Goal: Complete application form

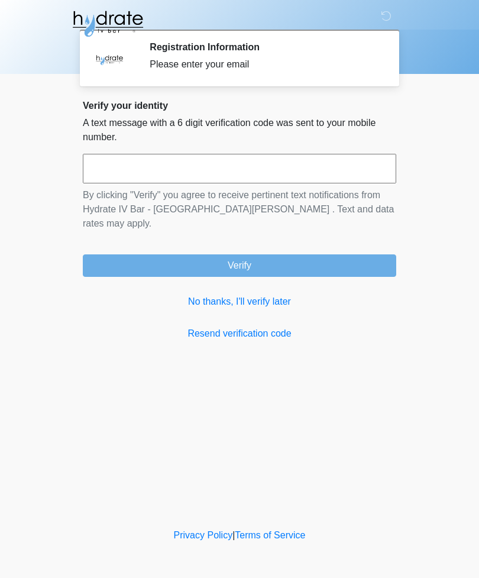
click at [225, 164] on input "text" at bounding box center [239, 169] width 313 height 30
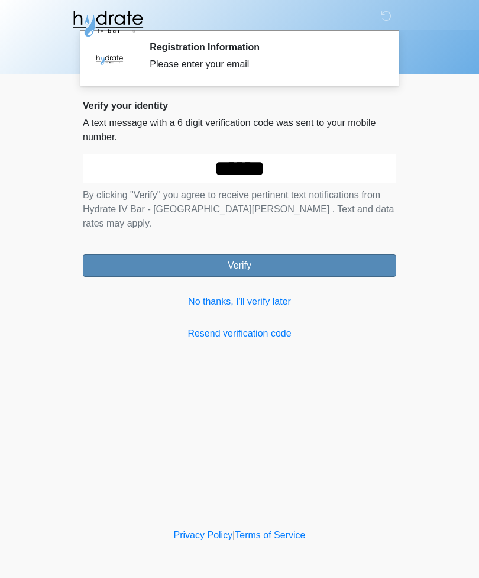
type input "******"
click at [294, 254] on button "Verify" at bounding box center [239, 265] width 313 height 22
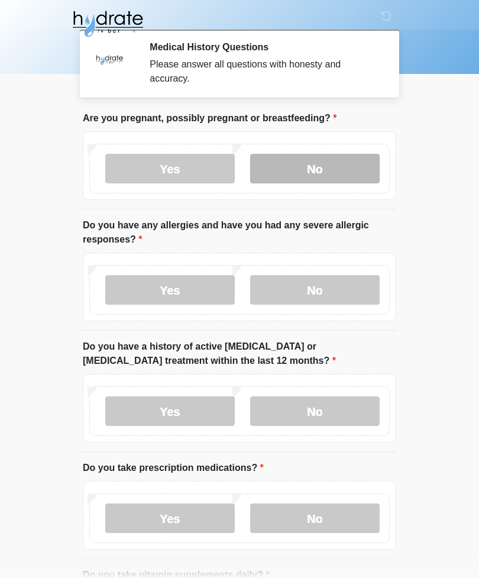
click at [347, 168] on label "No" at bounding box center [314, 169] width 129 height 30
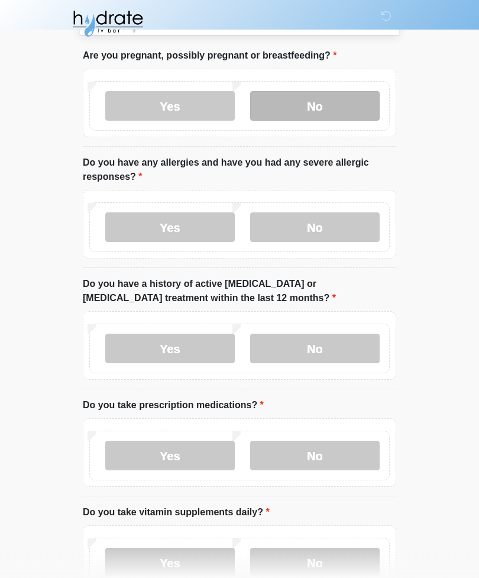
scroll to position [64, 0]
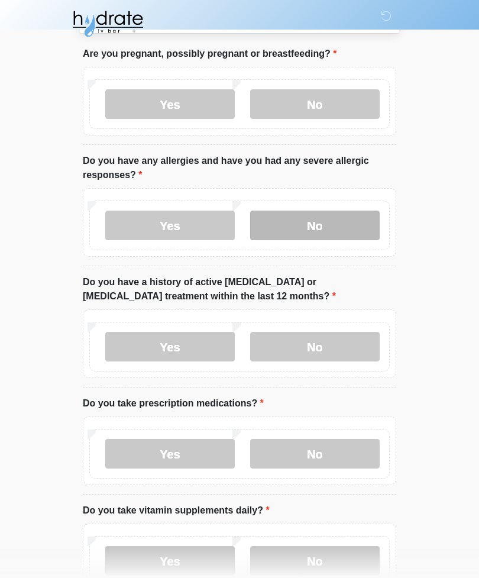
click at [336, 226] on label "No" at bounding box center [314, 225] width 129 height 30
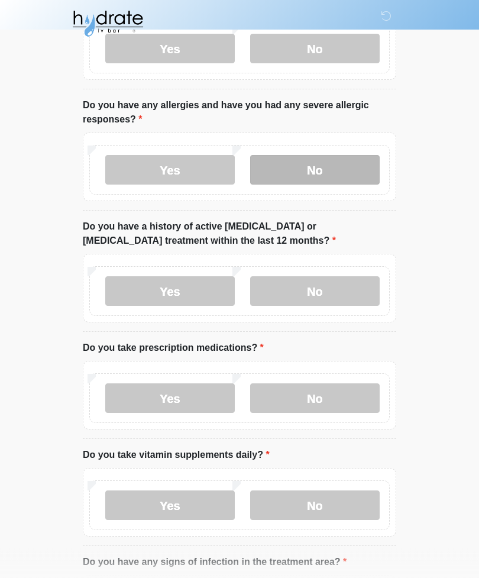
scroll to position [124, 0]
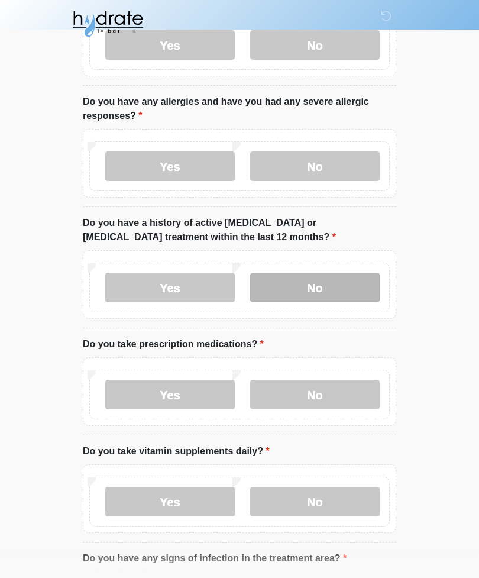
click at [353, 289] on label "No" at bounding box center [314, 288] width 129 height 30
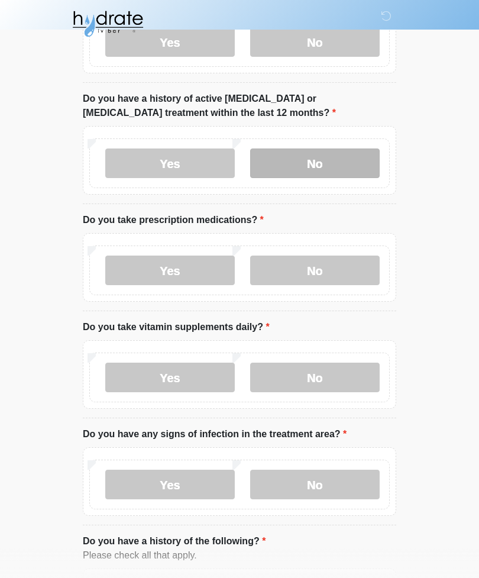
scroll to position [251, 0]
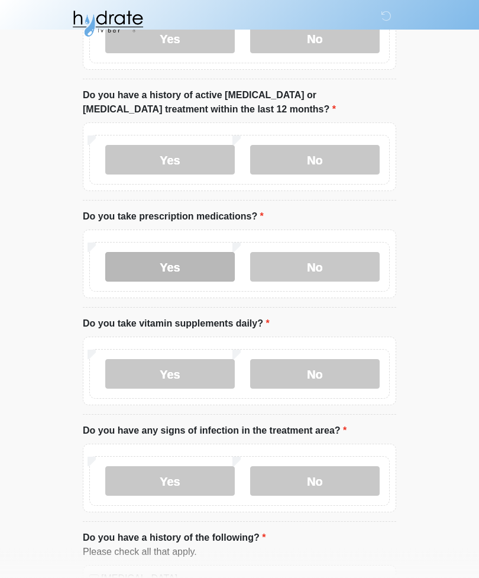
click at [202, 262] on label "Yes" at bounding box center [169, 267] width 129 height 30
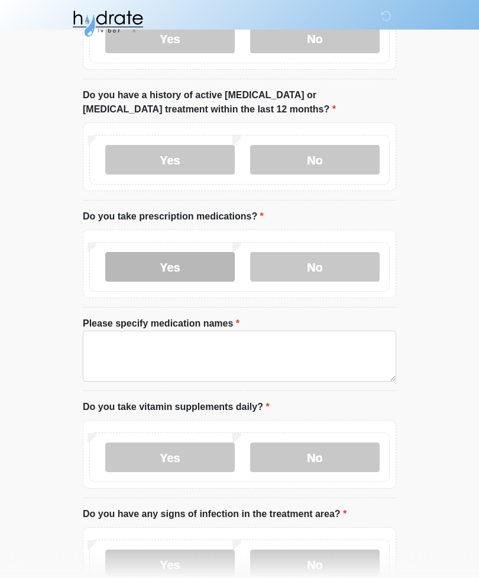
scroll to position [251, 0]
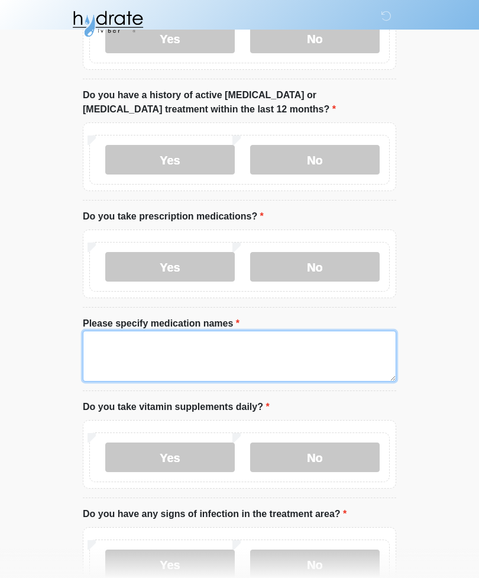
click at [244, 346] on textarea "Please specify medication names" at bounding box center [239, 355] width 313 height 51
type textarea "*"
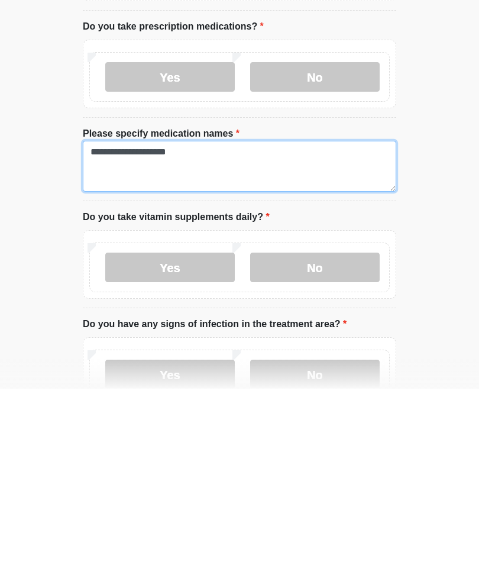
scroll to position [252, 0]
type textarea "**********"
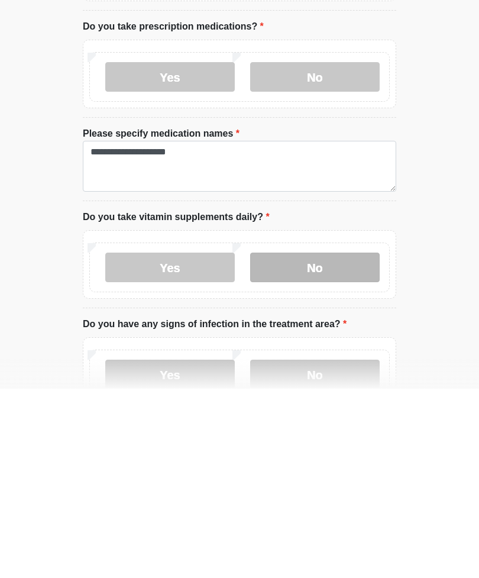
click at [334, 442] on label "No" at bounding box center [314, 457] width 129 height 30
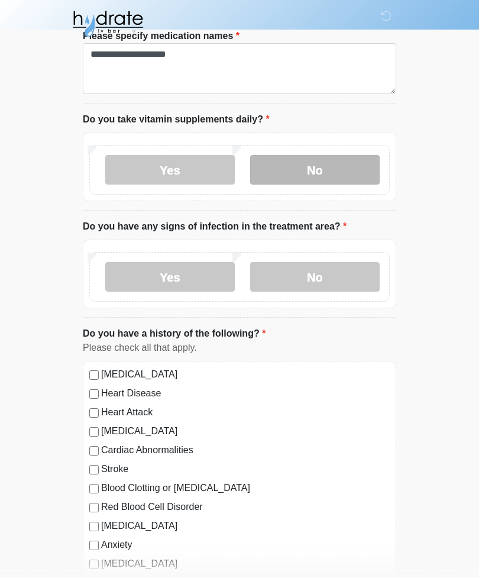
scroll to position [540, 0]
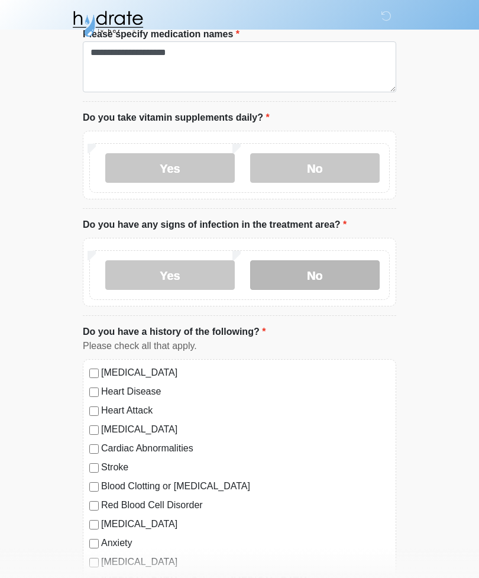
click at [338, 274] on label "No" at bounding box center [314, 275] width 129 height 30
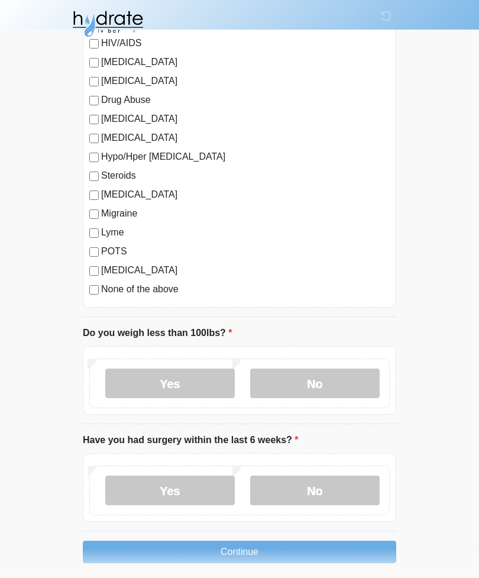
scroll to position [1237, 0]
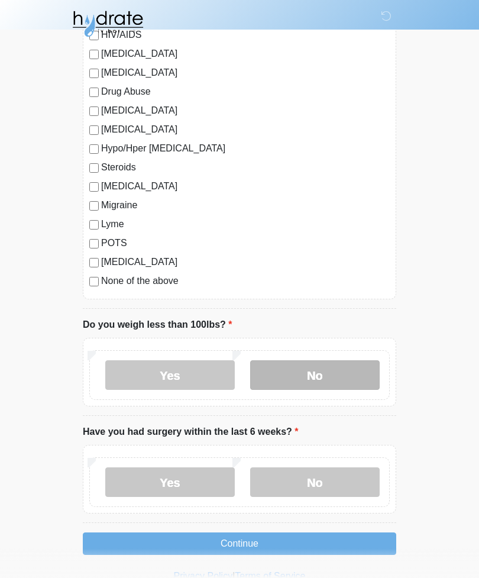
click at [342, 368] on label "No" at bounding box center [314, 375] width 129 height 30
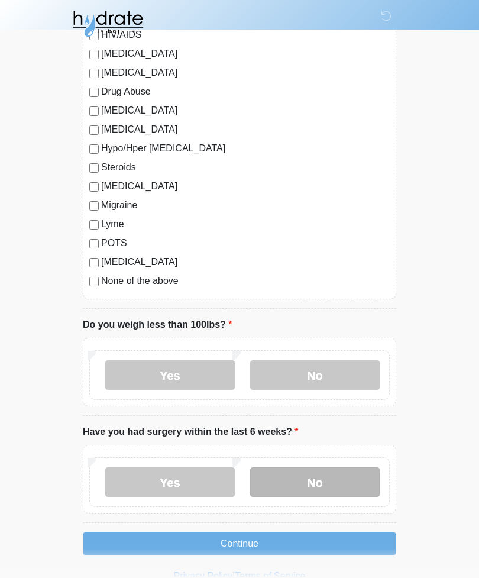
click at [331, 478] on label "No" at bounding box center [314, 482] width 129 height 30
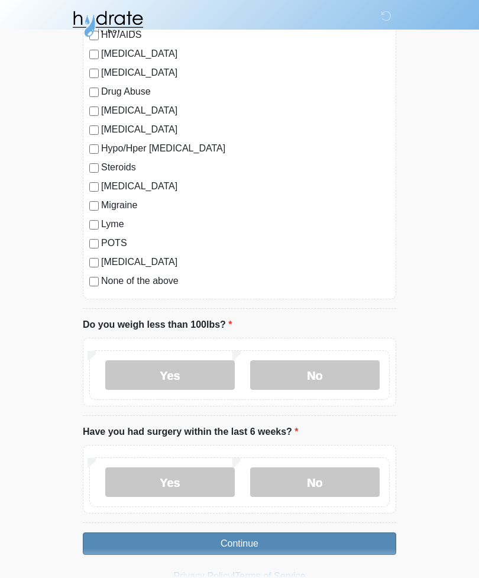
click at [312, 540] on button "Continue" at bounding box center [239, 543] width 313 height 22
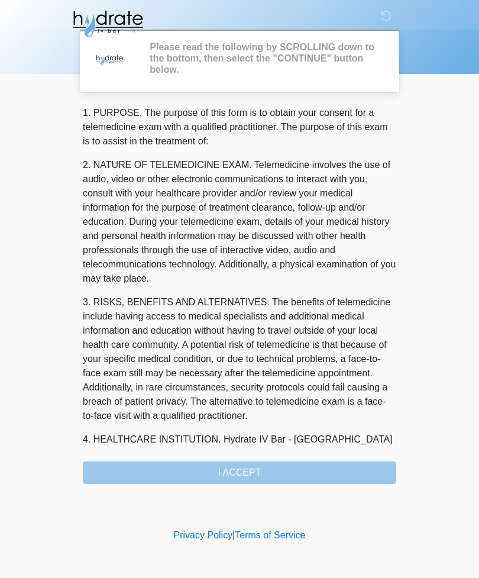
scroll to position [0, 0]
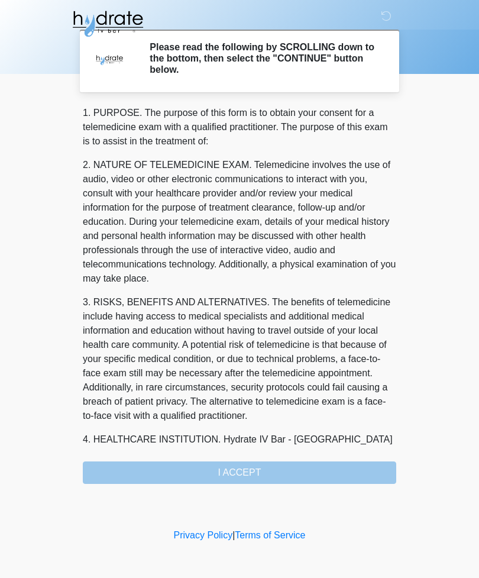
click at [265, 471] on div "1. PURPOSE. The purpose of this form is to obtain your consent for a telemedici…" at bounding box center [239, 295] width 313 height 378
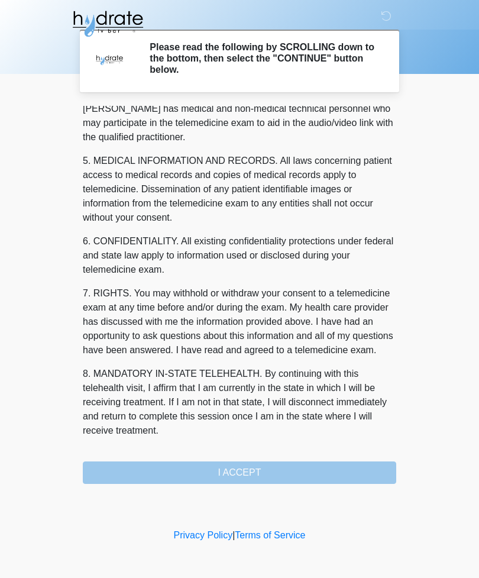
scroll to position [359, 0]
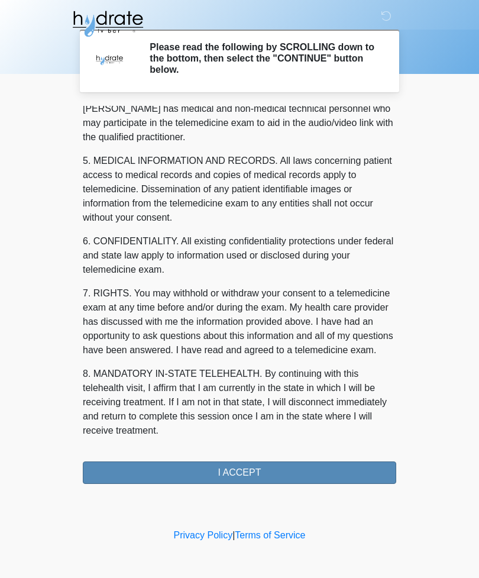
click at [246, 473] on button "I ACCEPT" at bounding box center [239, 472] width 313 height 22
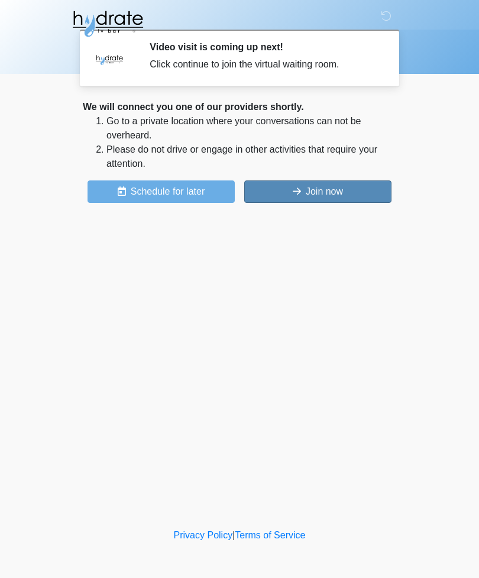
click at [366, 190] on button "Join now" at bounding box center [317, 191] width 147 height 22
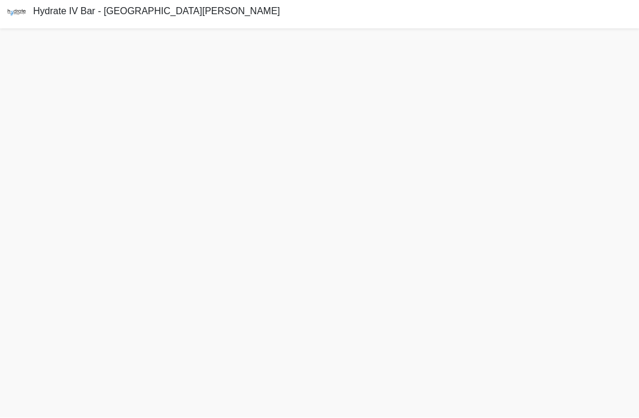
scroll to position [38, 0]
